Goal: Task Accomplishment & Management: Use online tool/utility

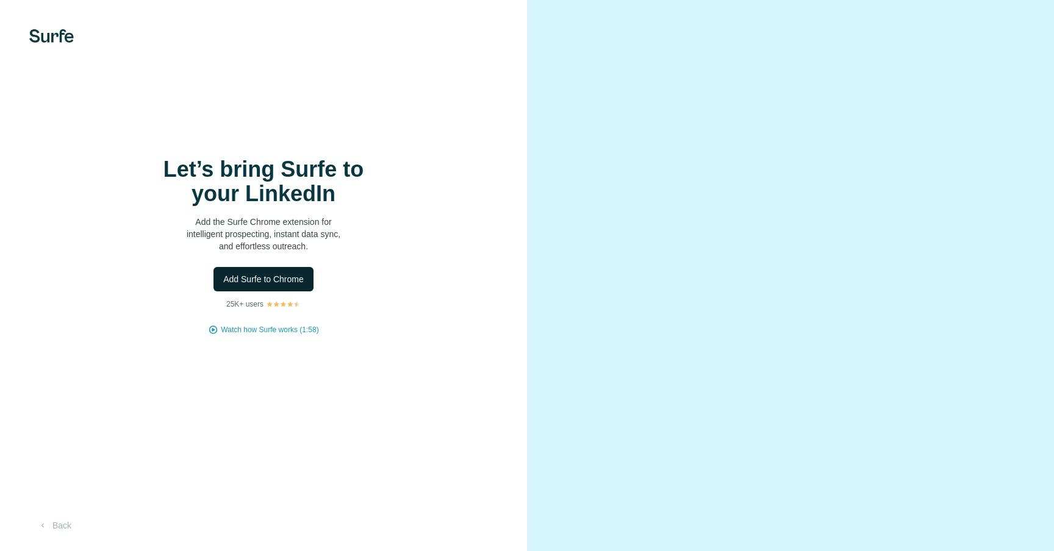
click at [262, 276] on span "Add Surfe to Chrome" at bounding box center [263, 279] width 81 height 12
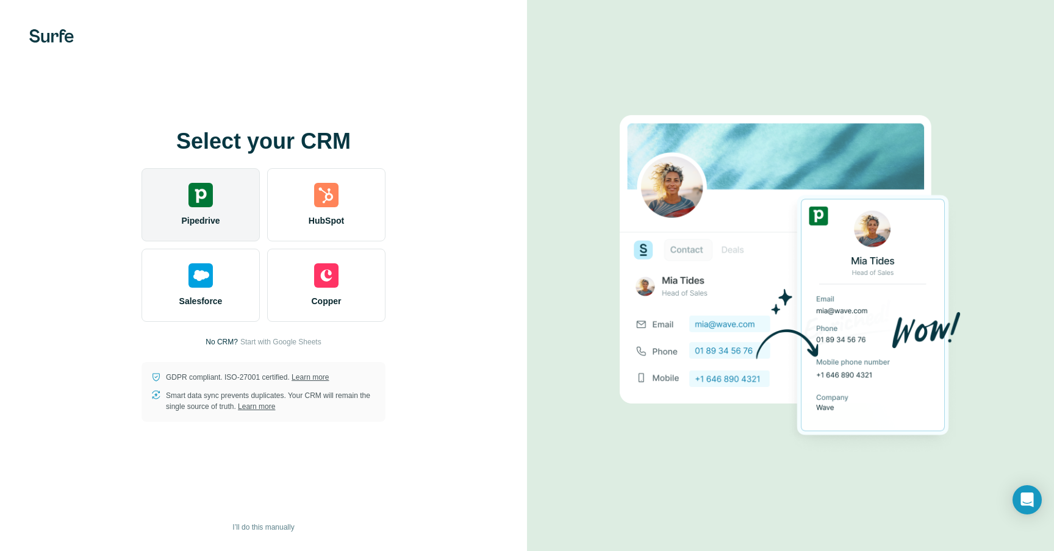
click at [177, 203] on div "Pipedrive" at bounding box center [201, 204] width 118 height 73
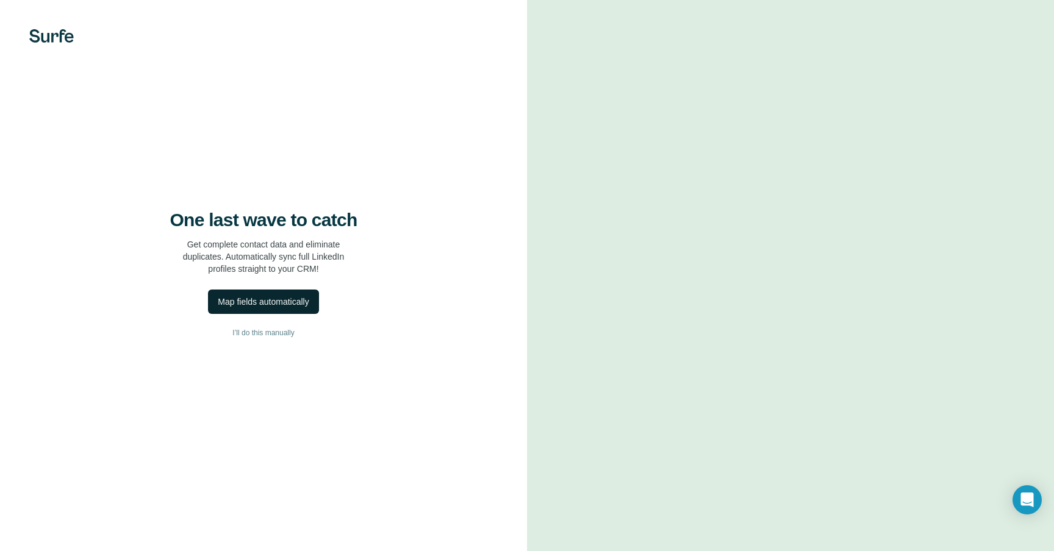
click at [289, 297] on div "Map fields automatically" at bounding box center [263, 302] width 91 height 12
